Goal: Navigation & Orientation: Find specific page/section

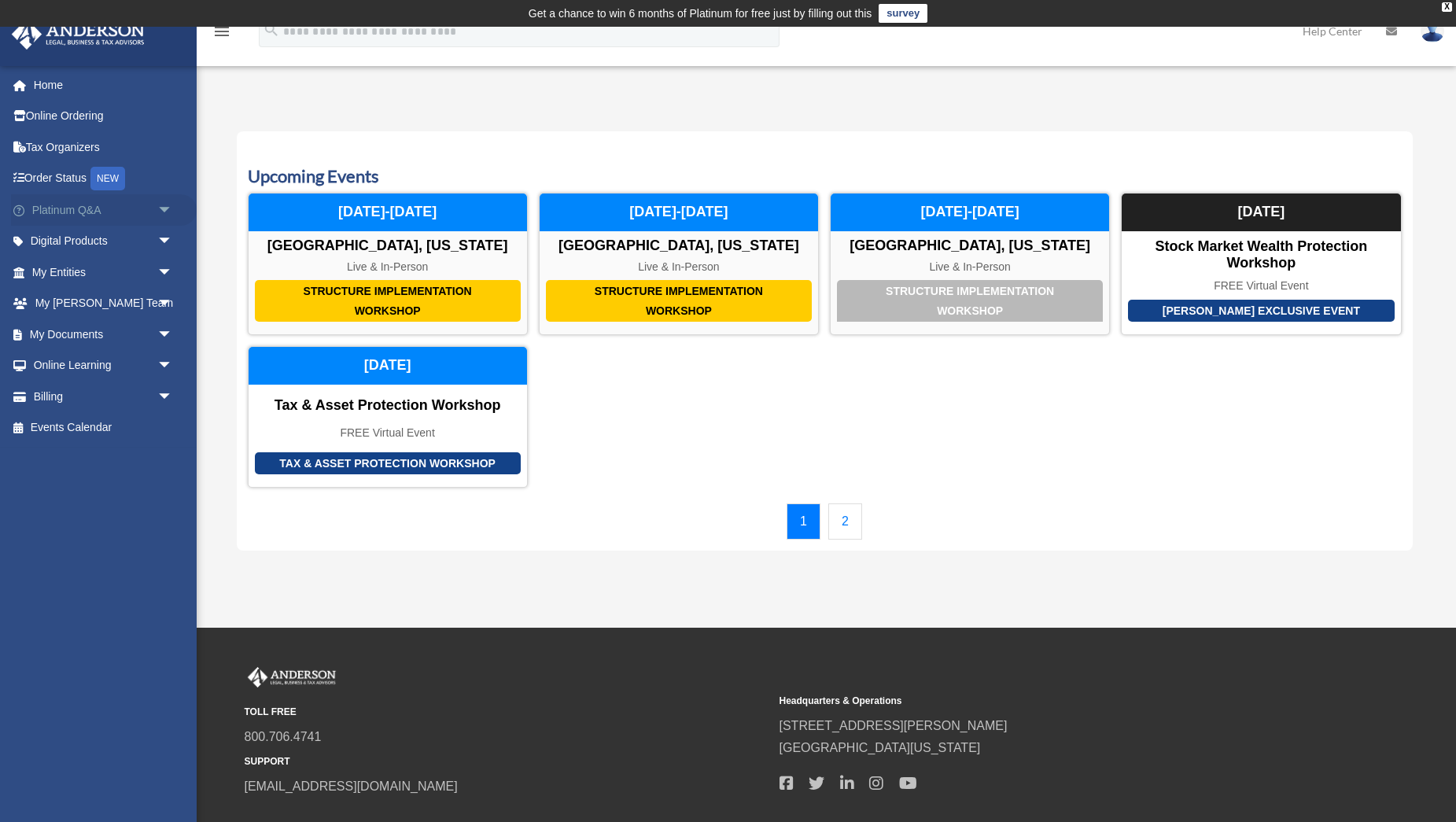
click at [57, 213] on link "Platinum Q&A arrow_drop_down" at bounding box center [104, 210] width 186 height 32
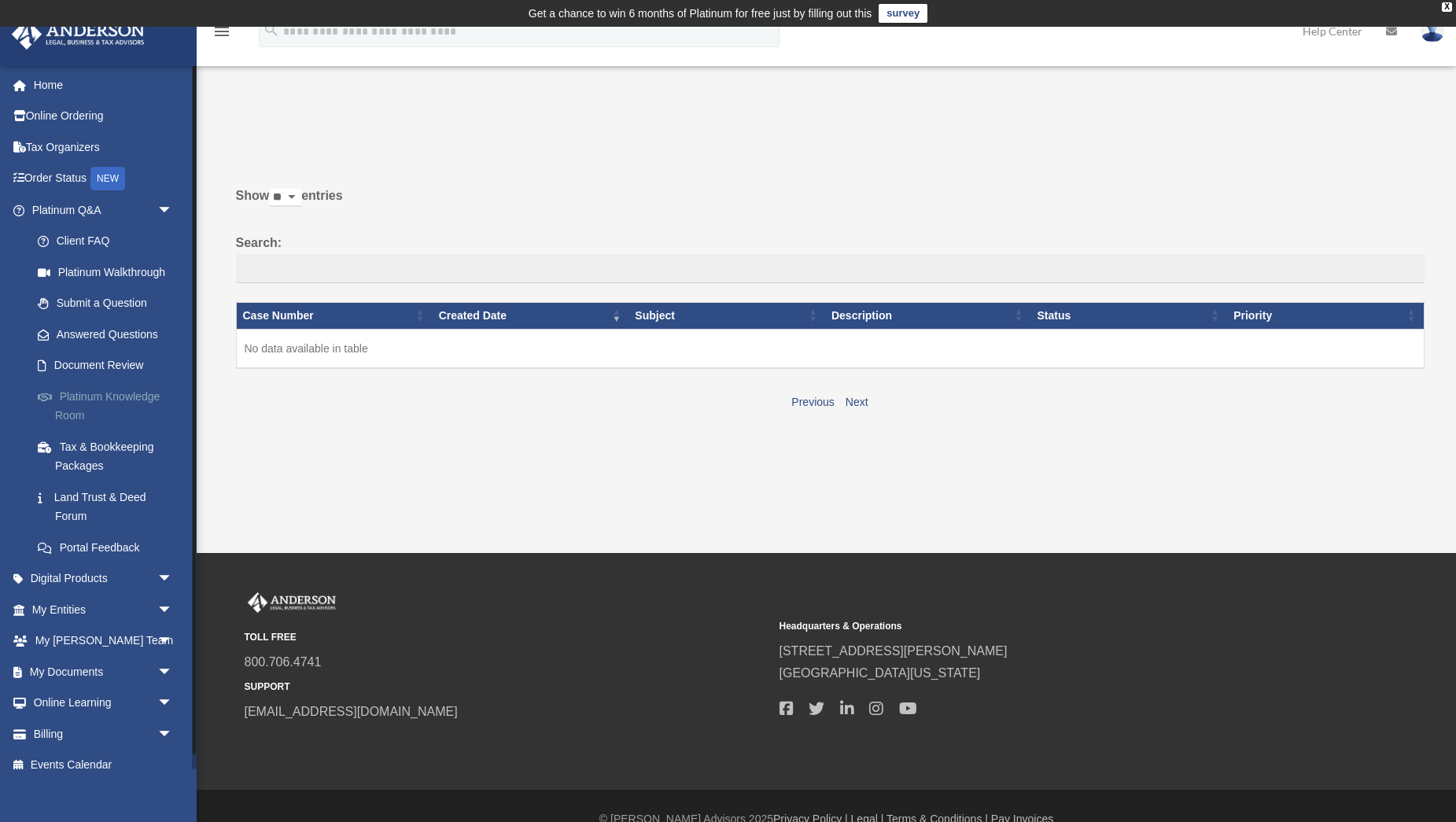
click at [74, 402] on link "Platinum Knowledge Room" at bounding box center [109, 406] width 174 height 50
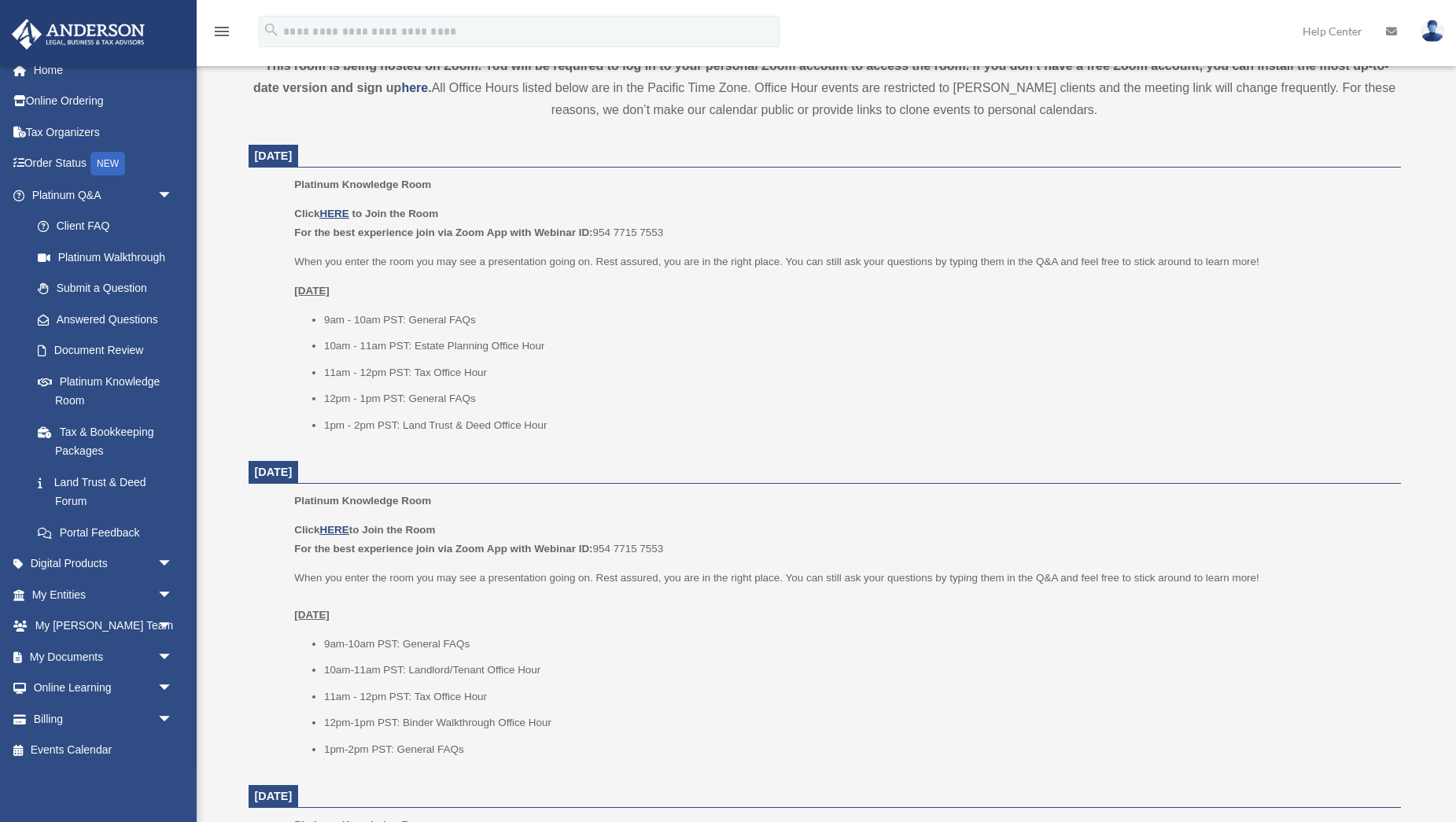
scroll to position [594, 0]
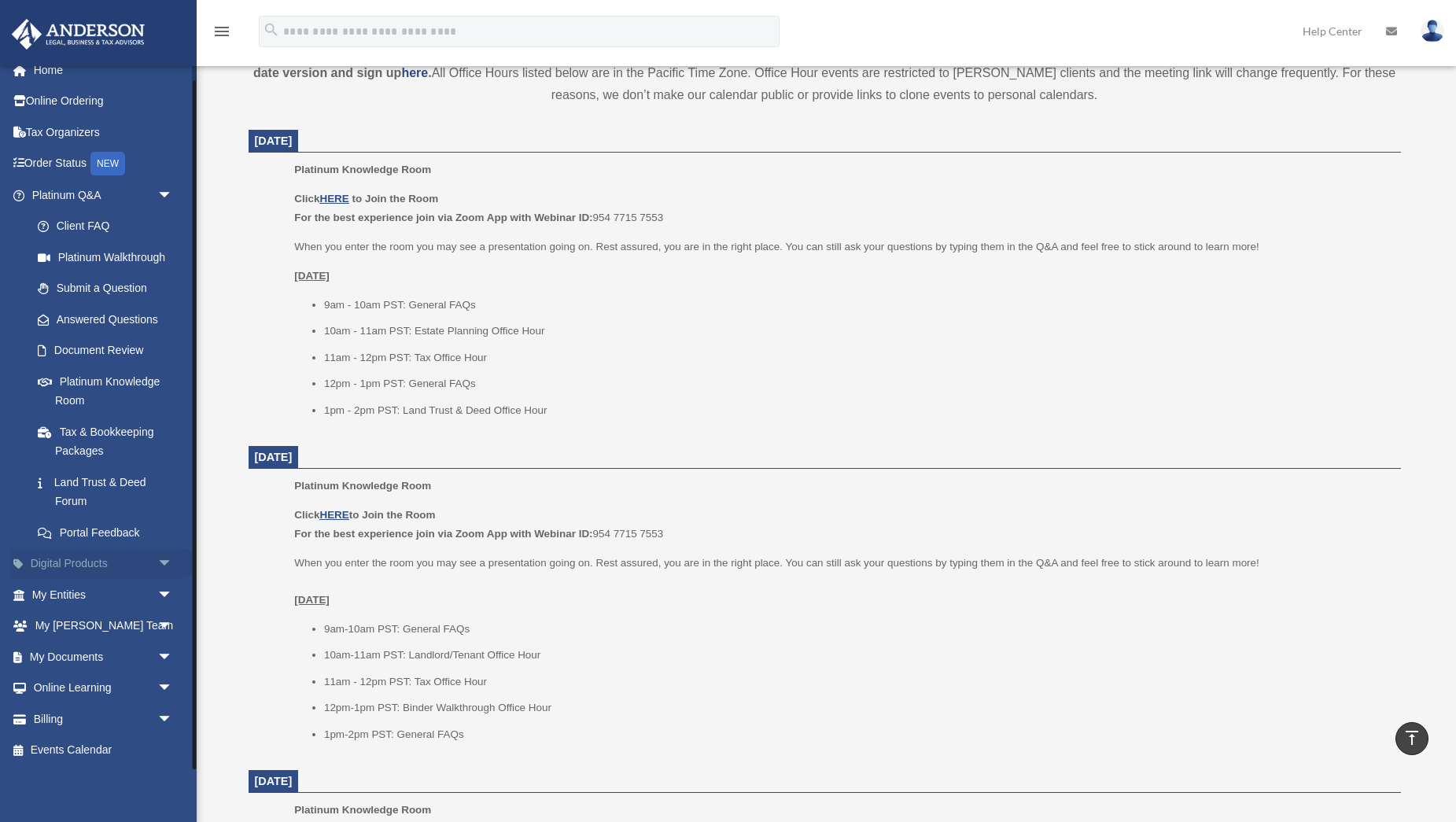
click at [80, 560] on link "Digital Products arrow_drop_down" at bounding box center [104, 564] width 186 height 32
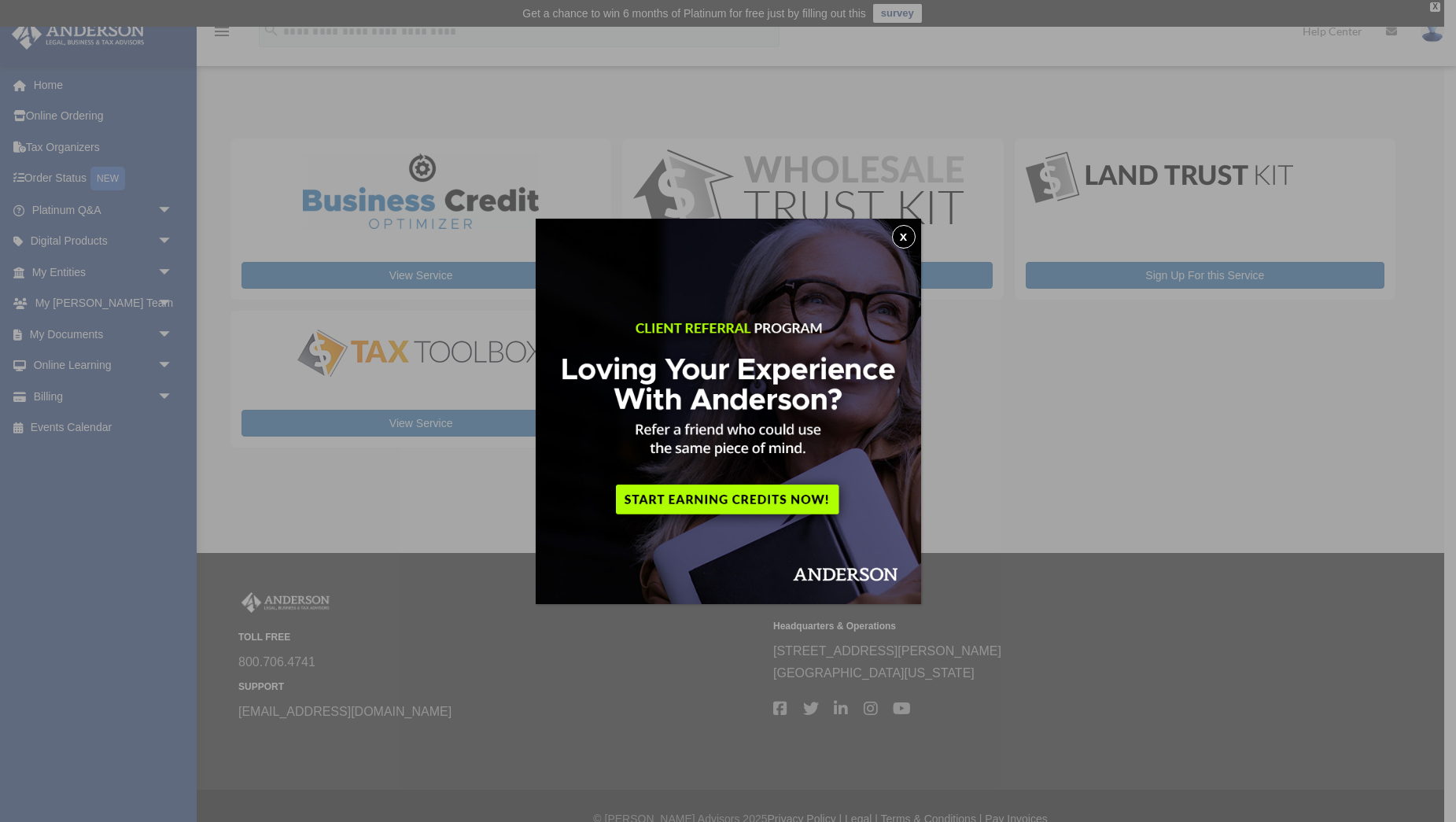
click at [905, 235] on button "x" at bounding box center [903, 237] width 24 height 24
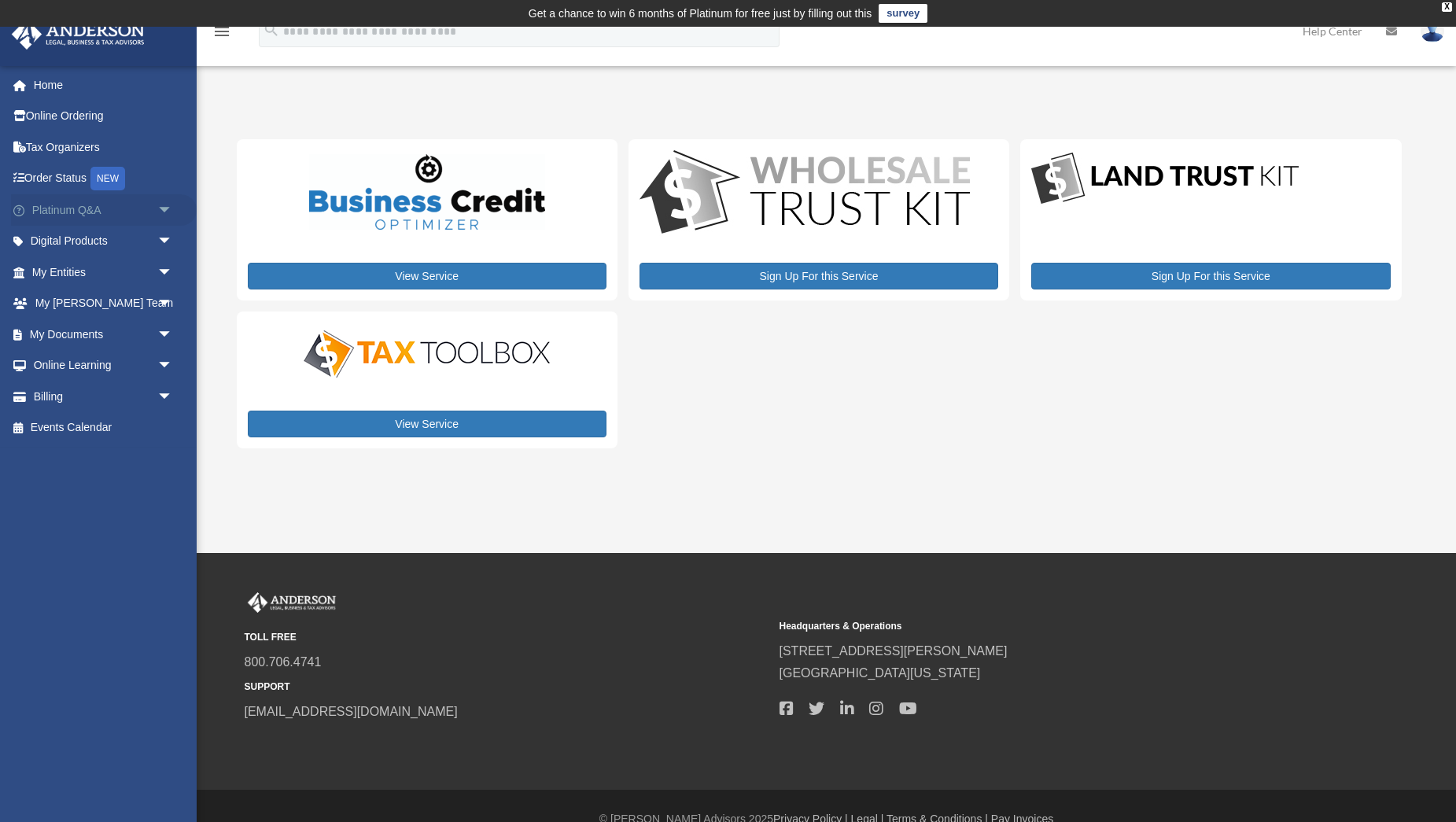
click at [163, 211] on span "arrow_drop_down" at bounding box center [173, 210] width 32 height 32
